Goal: Task Accomplishment & Management: Manage account settings

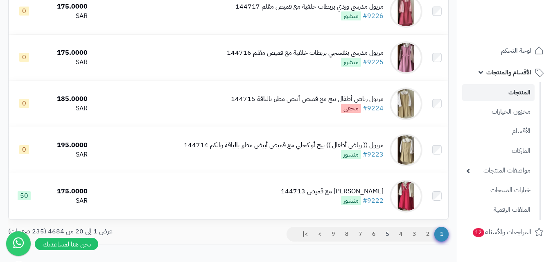
scroll to position [901, 0]
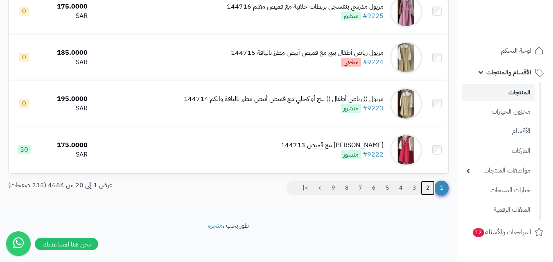
click at [429, 187] on link "2" at bounding box center [428, 188] width 14 height 15
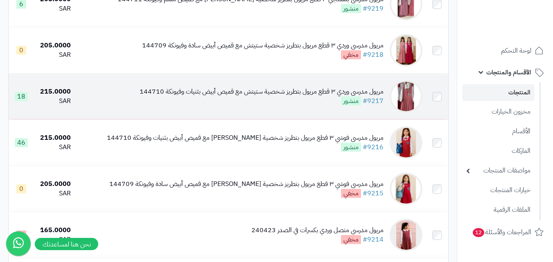
scroll to position [205, 0]
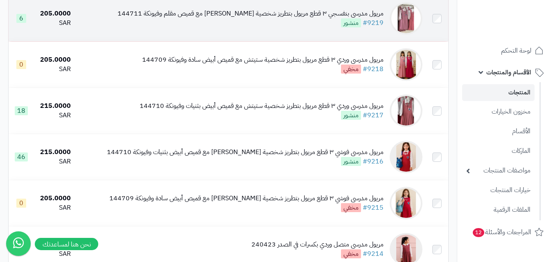
click at [417, 15] on img at bounding box center [406, 18] width 33 height 33
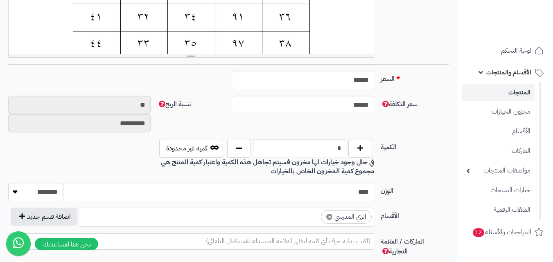
scroll to position [287, 0]
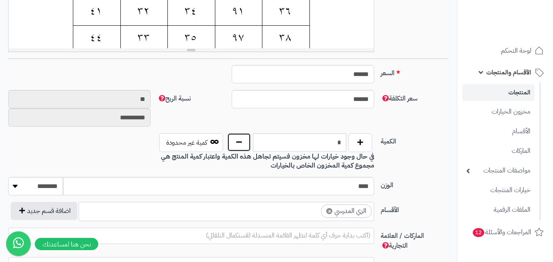
click at [237, 145] on button "button" at bounding box center [239, 142] width 24 height 19
type input "*"
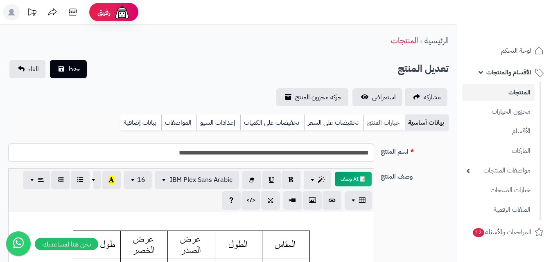
click at [382, 124] on link "خيارات المنتج" at bounding box center [384, 123] width 41 height 16
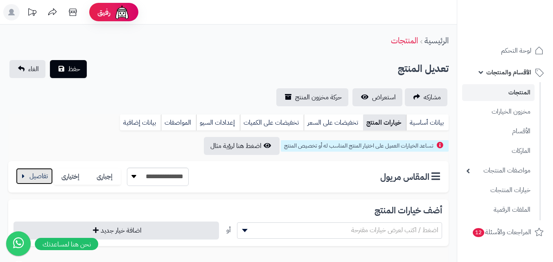
click at [44, 181] on button "button" at bounding box center [34, 176] width 37 height 16
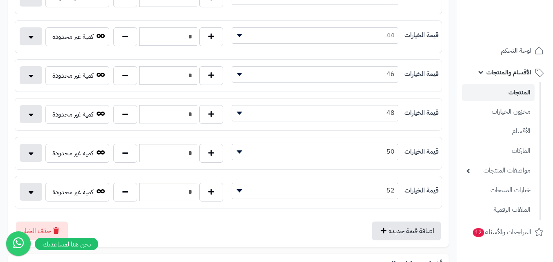
scroll to position [368, 0]
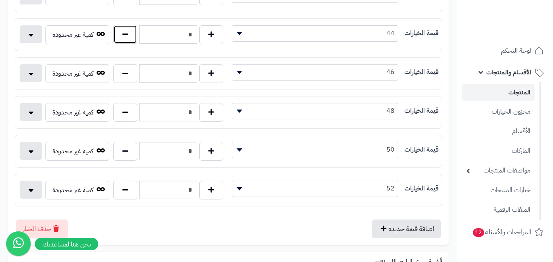
click at [120, 38] on button "button" at bounding box center [125, 34] width 24 height 19
type input "*"
click at [129, 112] on button "button" at bounding box center [125, 112] width 24 height 19
type input "*"
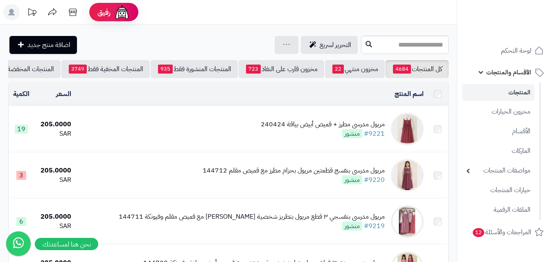
scroll to position [205, 0]
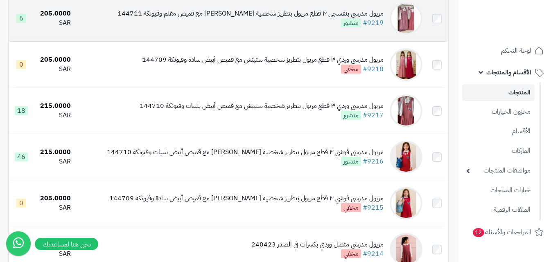
click at [411, 32] on img at bounding box center [406, 18] width 33 height 33
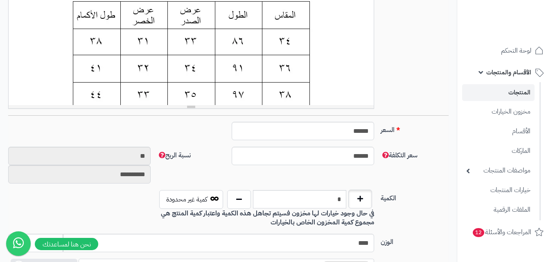
scroll to position [287, 0]
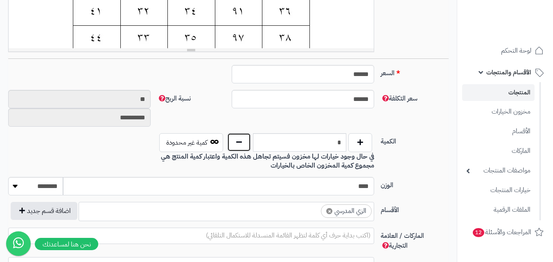
click at [246, 141] on button "button" at bounding box center [239, 142] width 24 height 19
type input "*"
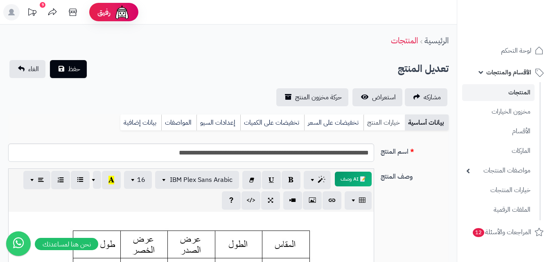
click at [375, 122] on link "خيارات المنتج" at bounding box center [384, 123] width 41 height 16
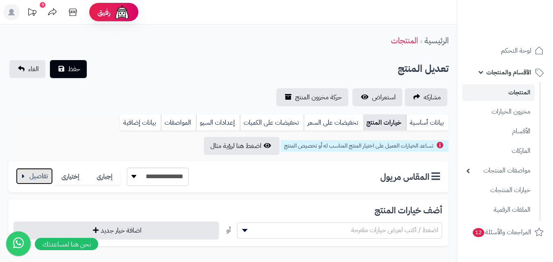
click at [38, 178] on button "button" at bounding box center [34, 176] width 37 height 16
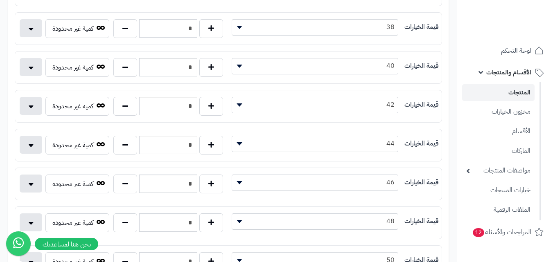
scroll to position [287, 0]
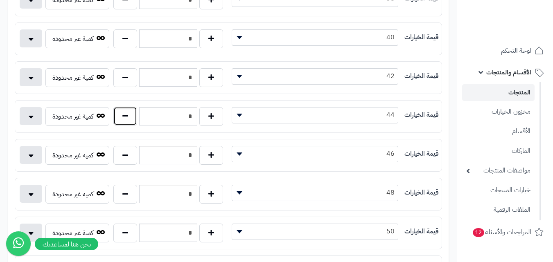
click at [122, 120] on button "button" at bounding box center [125, 116] width 24 height 19
type input "*"
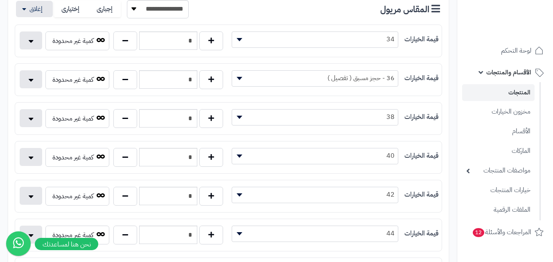
scroll to position [0, 0]
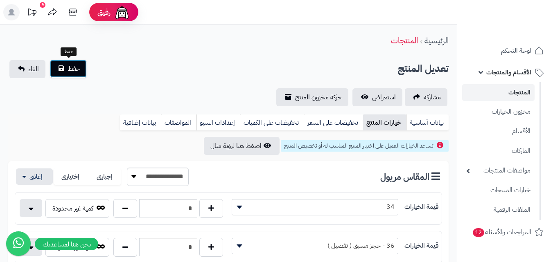
click at [79, 70] on span "حفظ" at bounding box center [74, 69] width 12 height 10
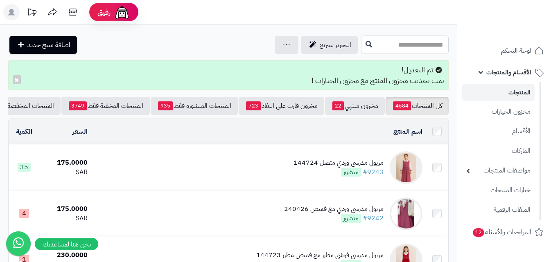
click at [391, 39] on input "text" at bounding box center [405, 45] width 88 height 18
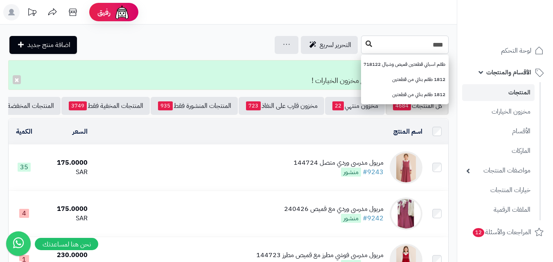
type input "****"
click at [366, 42] on icon at bounding box center [369, 44] width 7 height 7
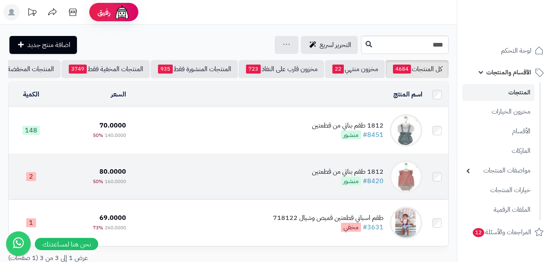
click at [409, 184] on img at bounding box center [406, 176] width 33 height 33
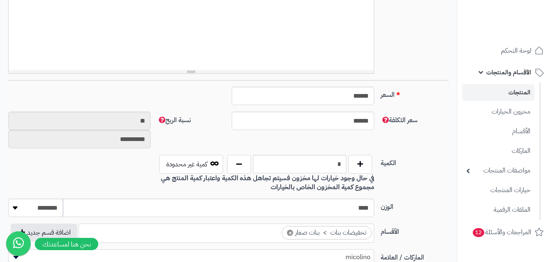
scroll to position [246, 0]
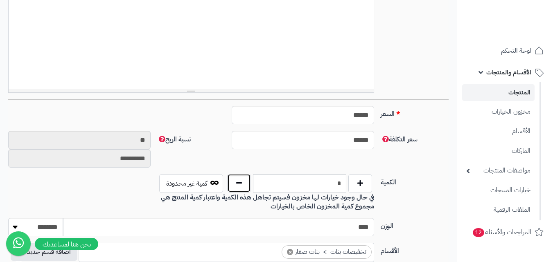
click at [235, 185] on button "button" at bounding box center [239, 183] width 24 height 19
type input "*"
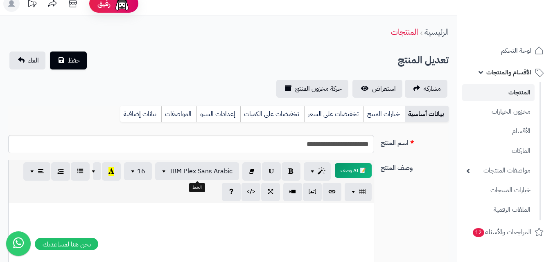
scroll to position [0, 0]
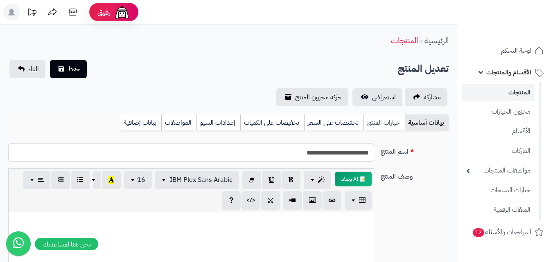
click at [372, 119] on link "خيارات المنتج" at bounding box center [384, 123] width 41 height 16
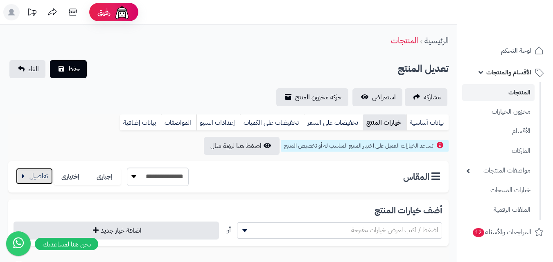
click at [34, 178] on button "button" at bounding box center [34, 176] width 37 height 16
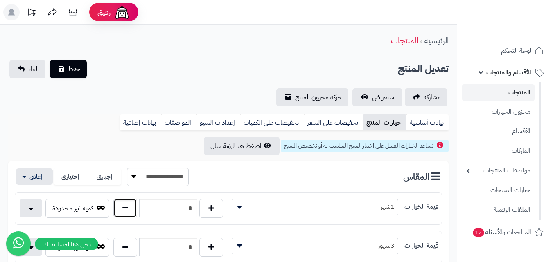
click at [125, 205] on button "button" at bounding box center [125, 208] width 24 height 19
type input "*"
click at [64, 74] on button "حفظ" at bounding box center [68, 69] width 37 height 18
